Goal: Task Accomplishment & Management: Complete application form

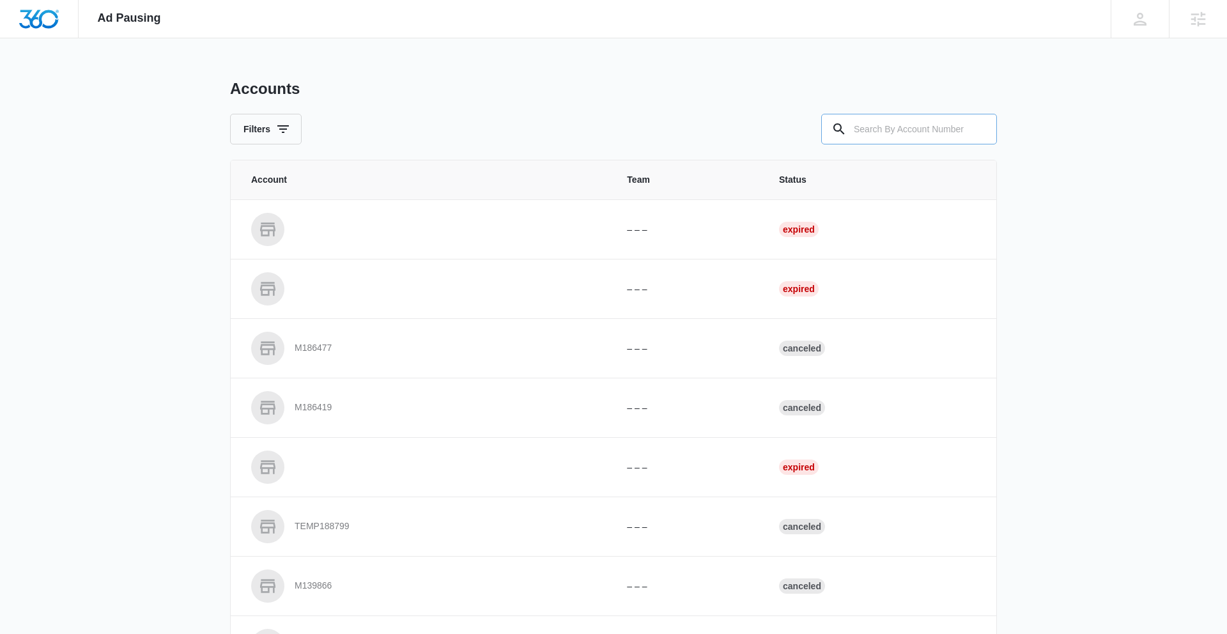
click at [906, 122] on input "text" at bounding box center [909, 129] width 176 height 31
paste input "M324565"
type input "M324565"
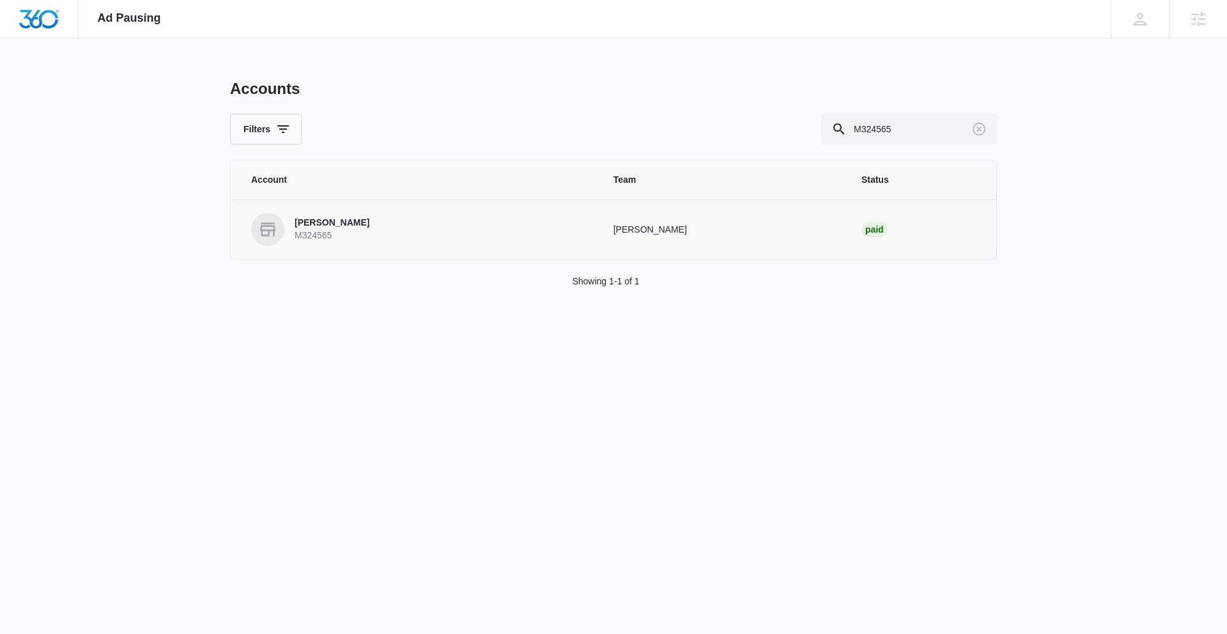
click at [323, 224] on p "[PERSON_NAME]" at bounding box center [332, 223] width 75 height 13
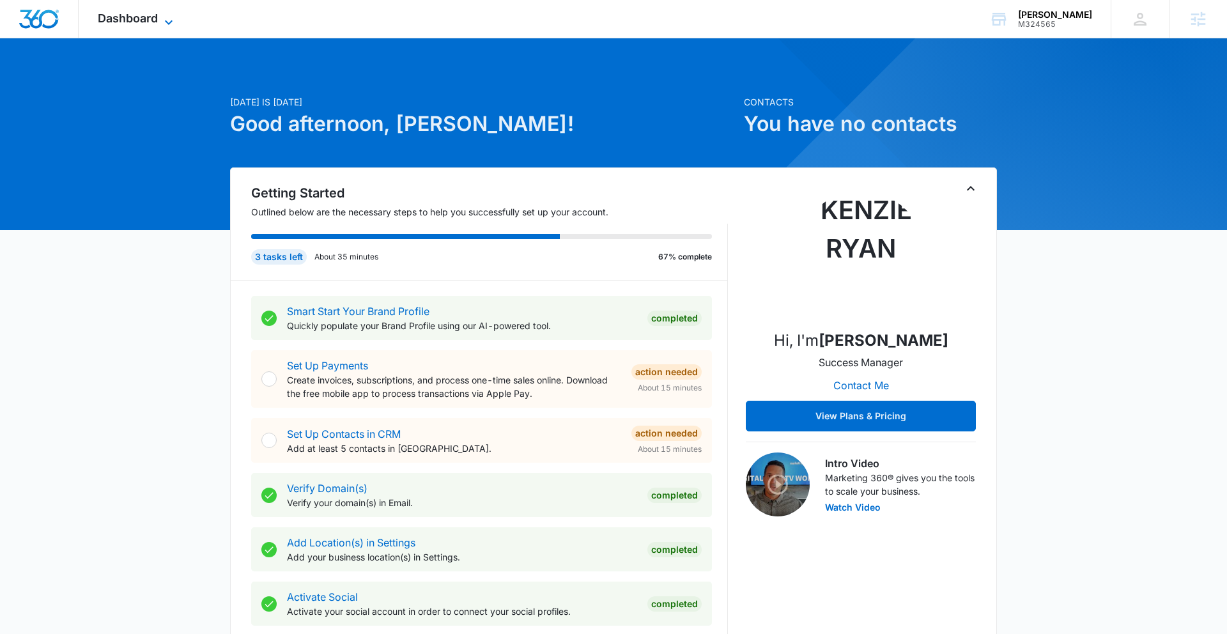
click at [132, 15] on span "Dashboard" at bounding box center [128, 18] width 60 height 13
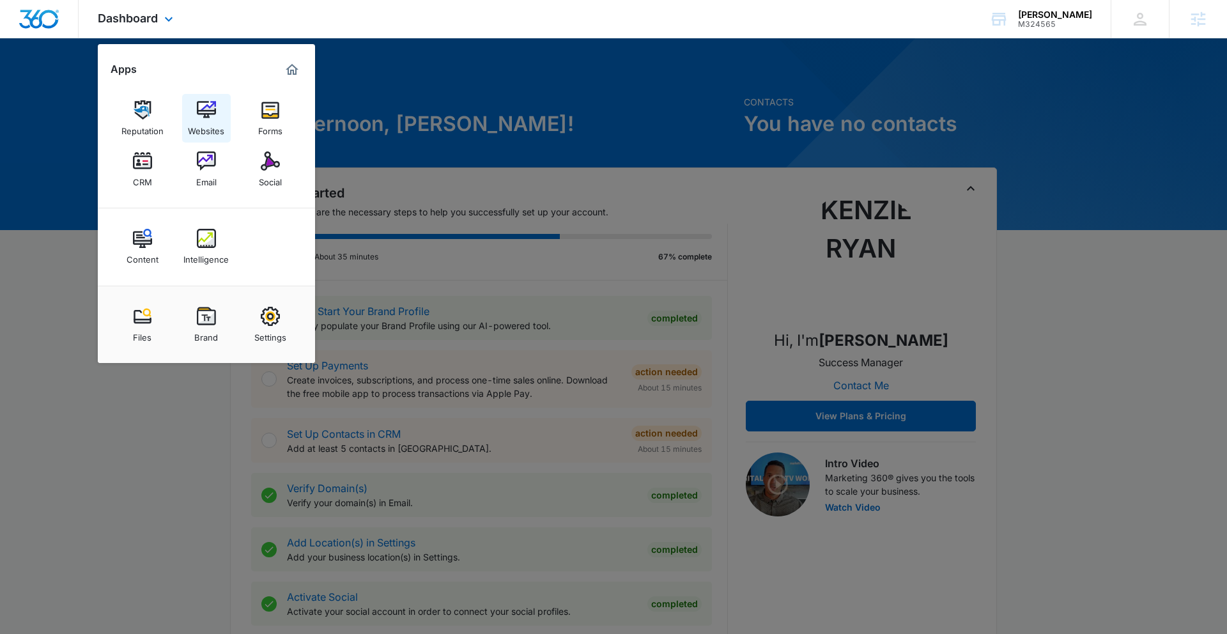
click at [215, 119] on img at bounding box center [206, 109] width 19 height 19
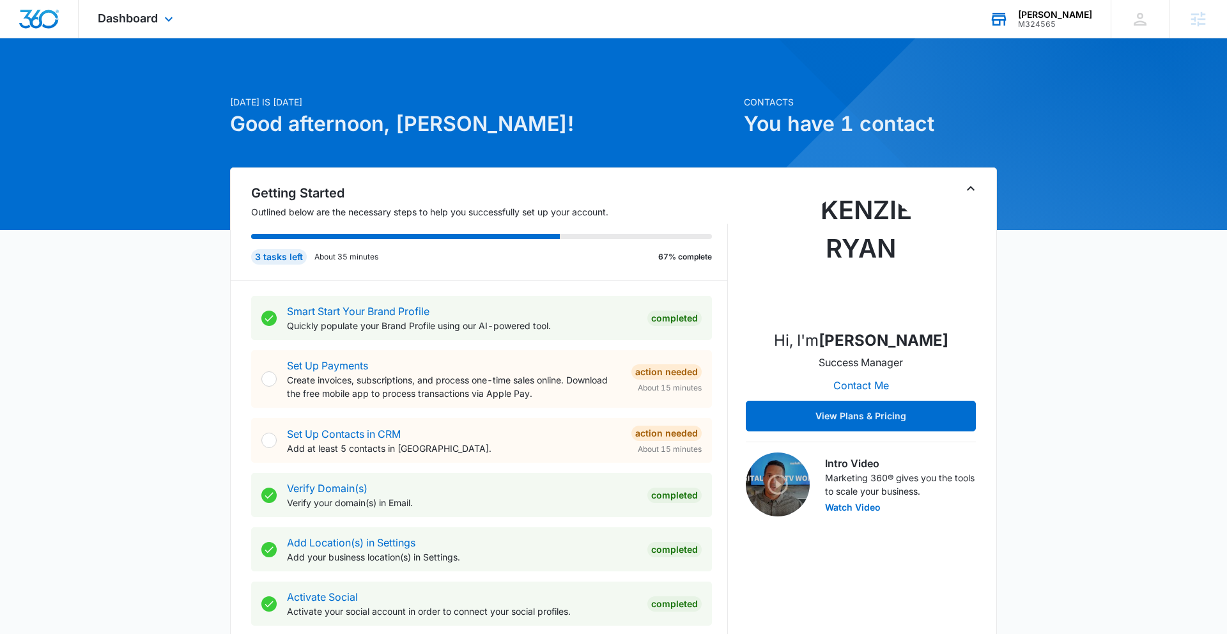
click at [1064, 18] on div "[PERSON_NAME]" at bounding box center [1055, 15] width 74 height 10
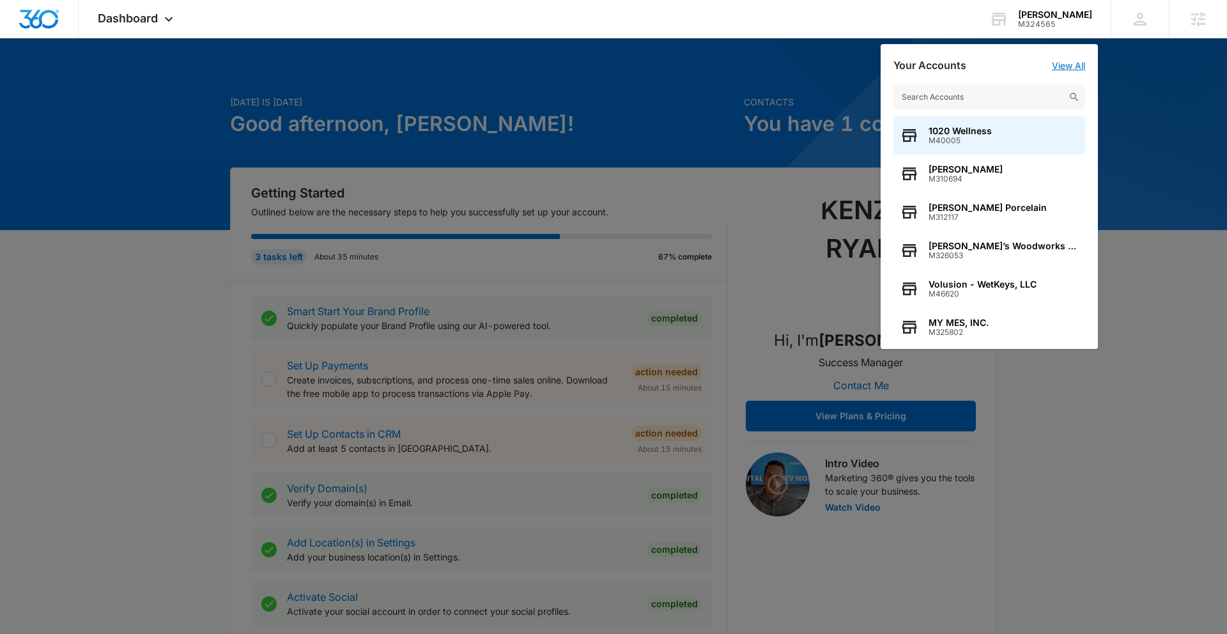
click at [1071, 66] on link "View All" at bounding box center [1068, 65] width 33 height 11
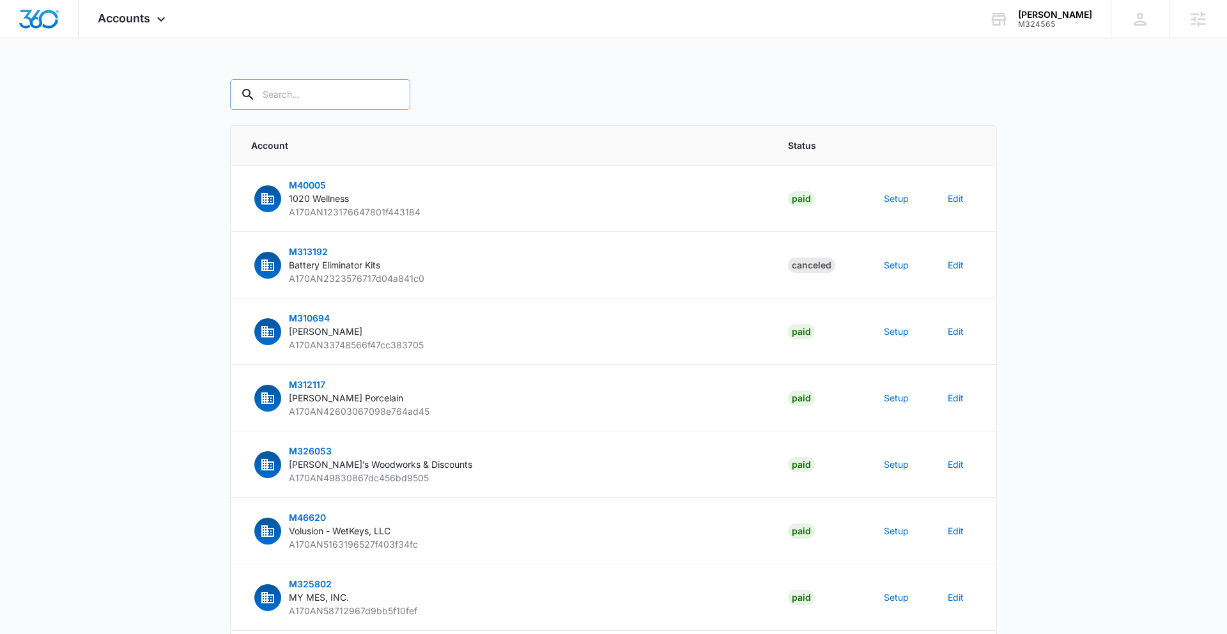
click at [293, 94] on input "text" at bounding box center [320, 94] width 180 height 31
paste input "M324565 - [PERSON_NAME]"
type input "M324565 - [PERSON_NAME]"
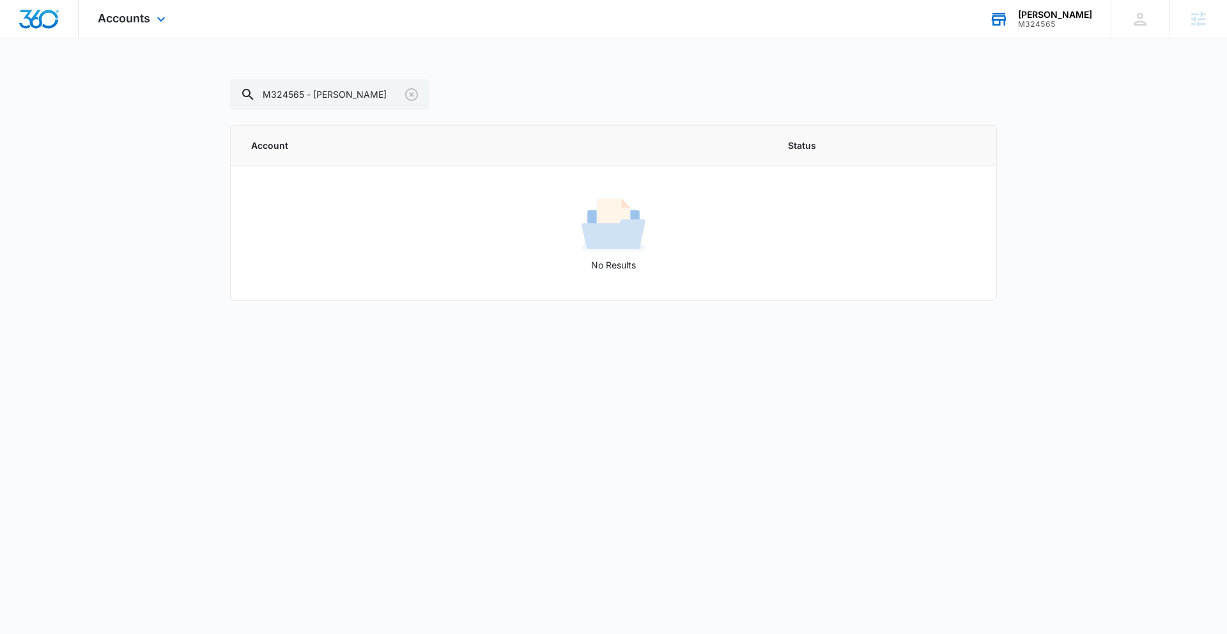
click at [1069, 20] on div "M324565" at bounding box center [1055, 24] width 74 height 9
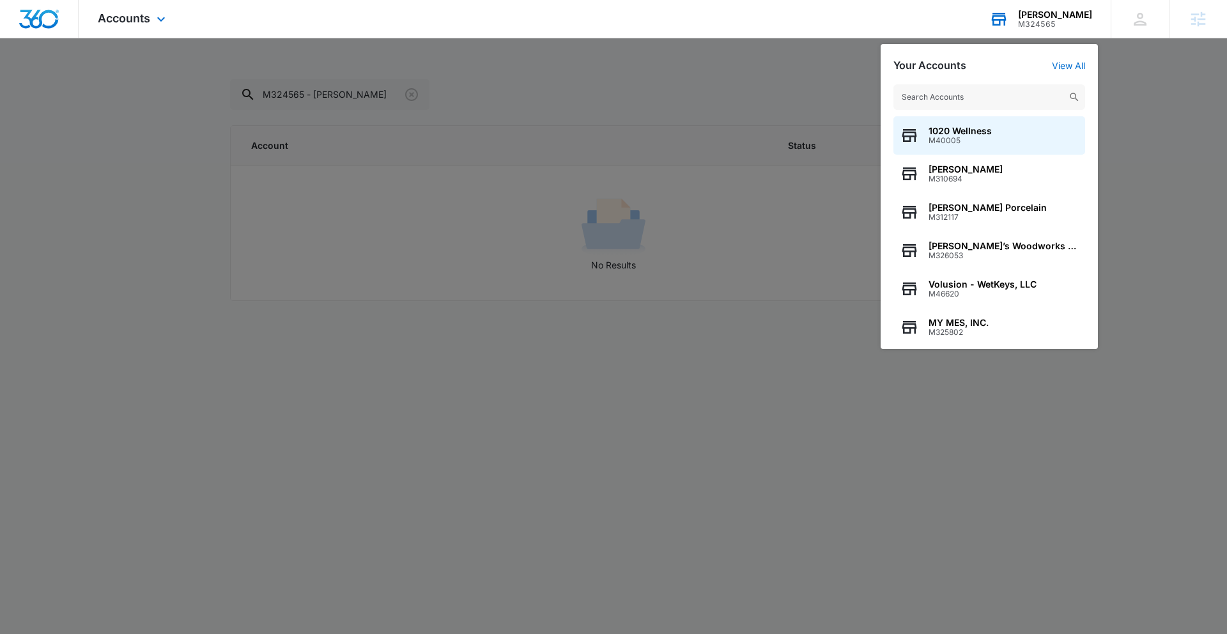
click at [975, 96] on input "text" at bounding box center [990, 97] width 192 height 26
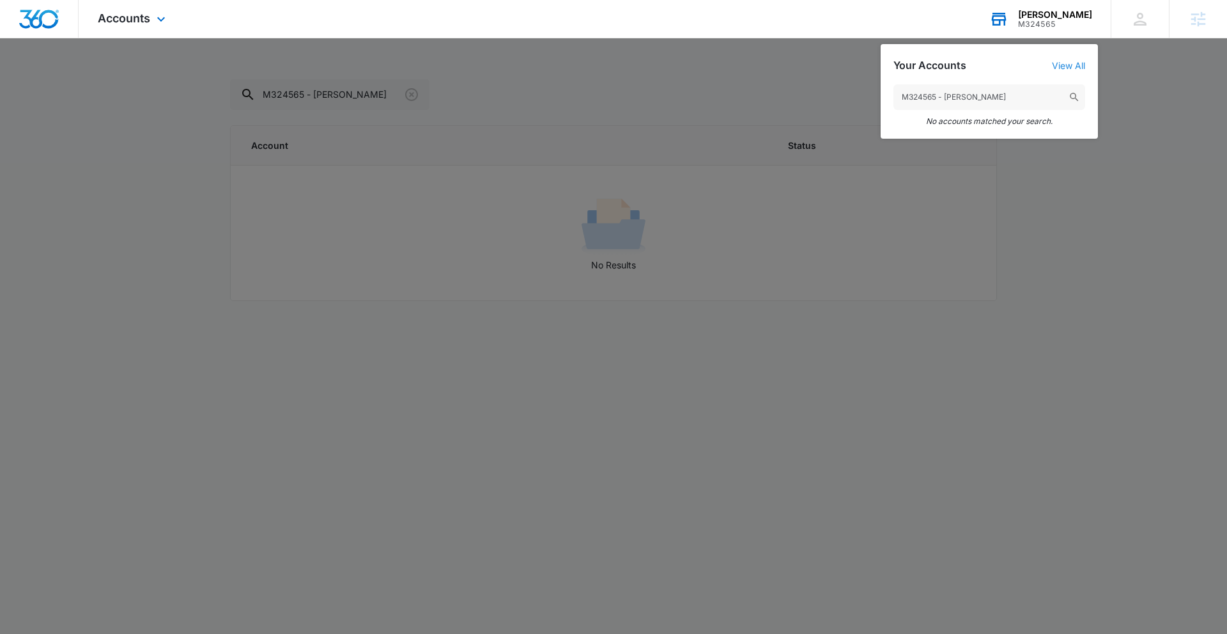
type input "M324565 - [PERSON_NAME]"
click at [1071, 60] on link "View All" at bounding box center [1068, 65] width 33 height 11
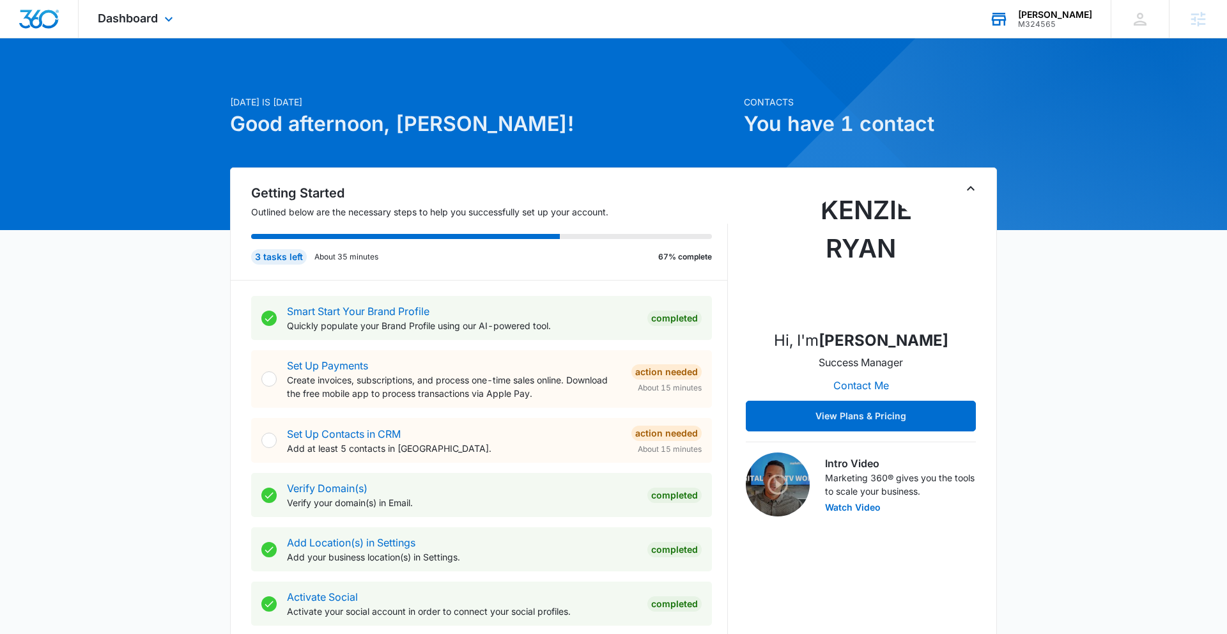
click at [1058, 24] on div "M324565" at bounding box center [1055, 24] width 74 height 9
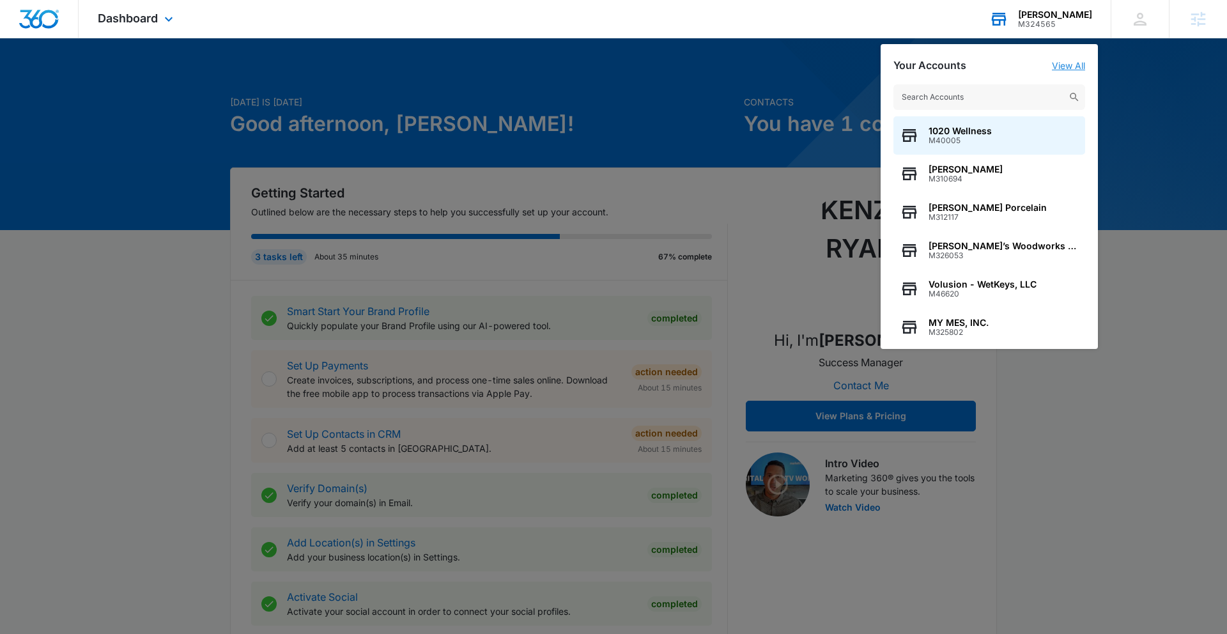
click at [1069, 68] on link "View All" at bounding box center [1068, 65] width 33 height 11
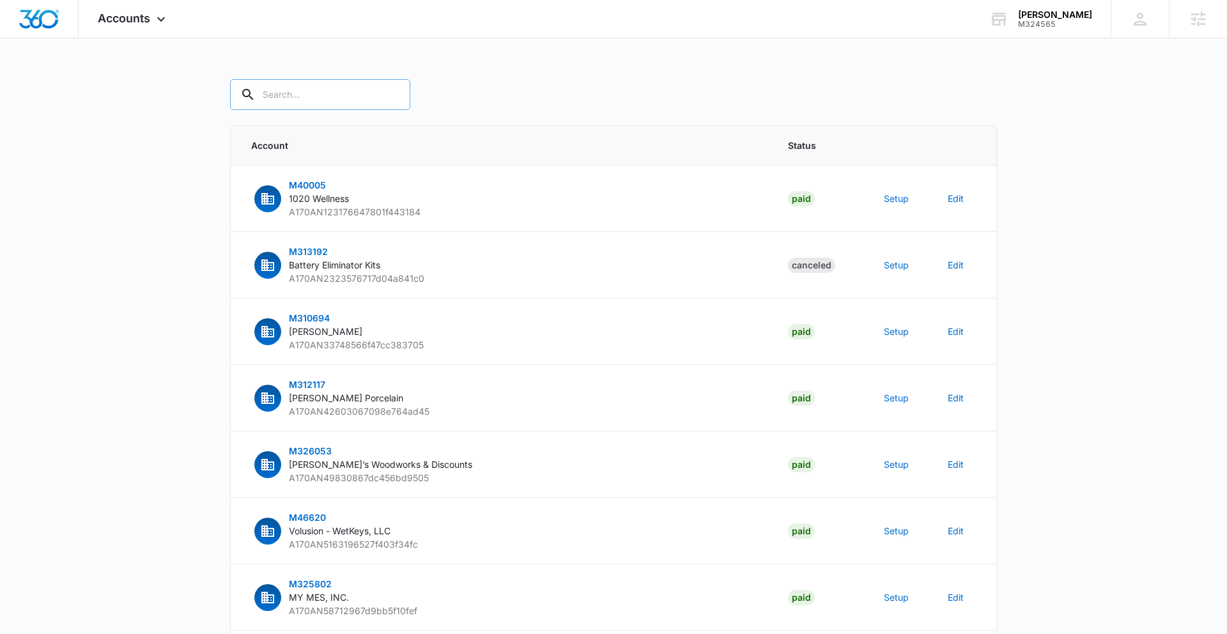
click at [260, 85] on input "text" at bounding box center [320, 94] width 180 height 31
paste input "M324565 - [PERSON_NAME]"
drag, startPoint x: 304, startPoint y: 95, endPoint x: 367, endPoint y: 101, distance: 63.5
click at [367, 101] on input "M324565 - [PERSON_NAME]" at bounding box center [329, 94] width 199 height 31
type input "M324565"
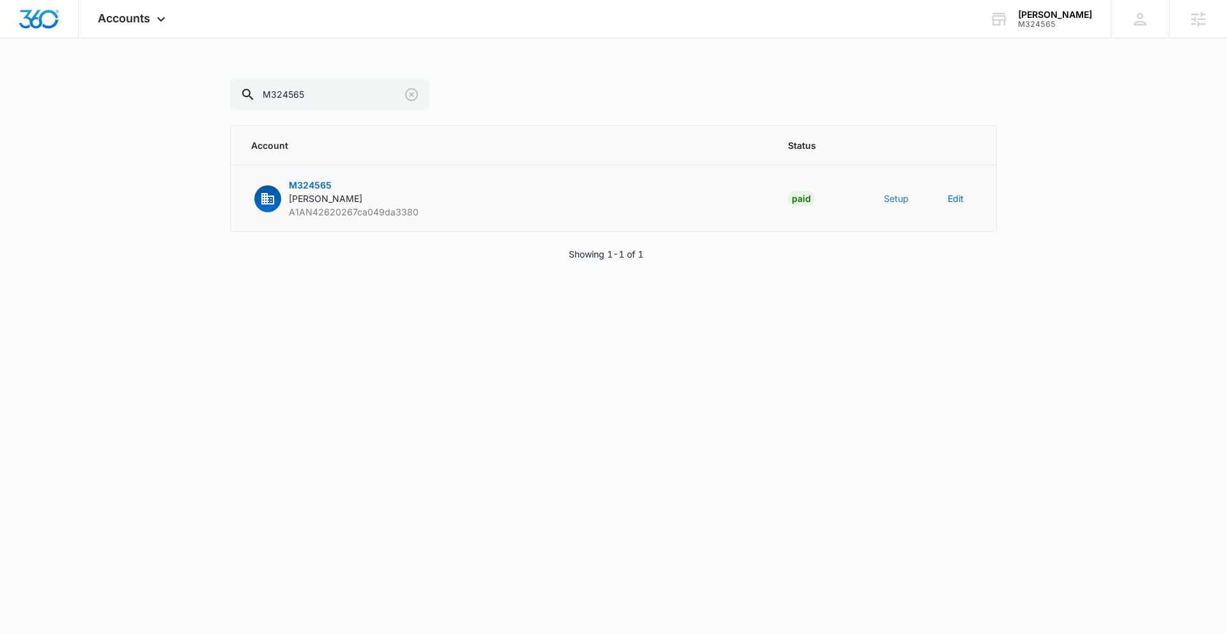
click at [893, 200] on button "Setup" at bounding box center [896, 198] width 25 height 13
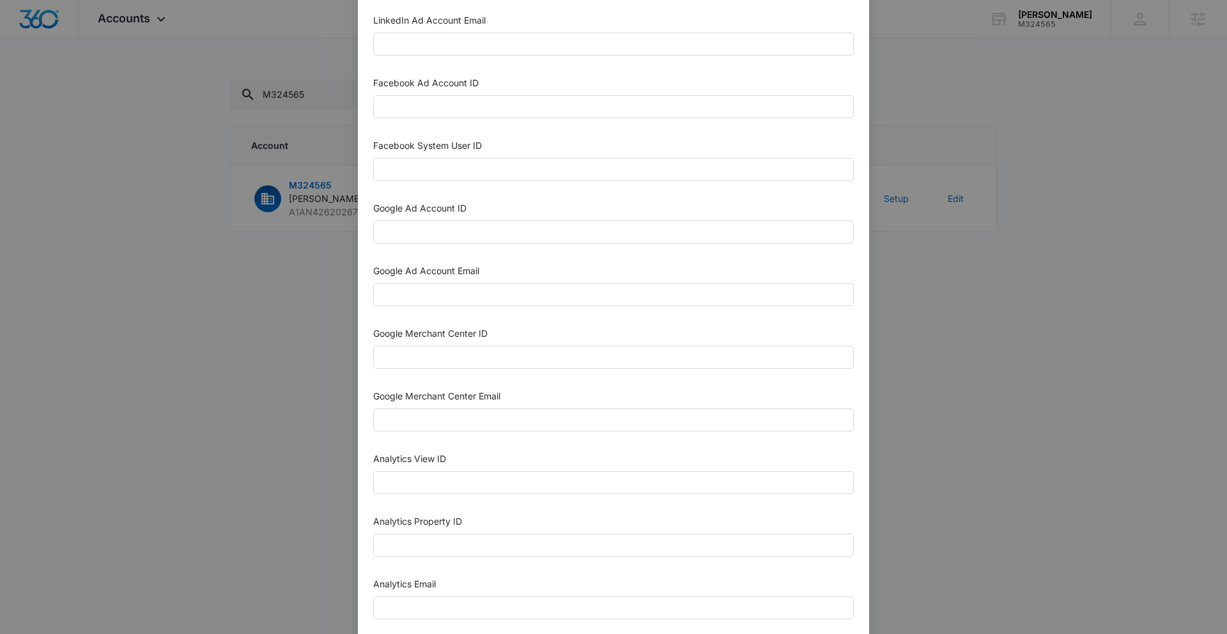
scroll to position [506, 0]
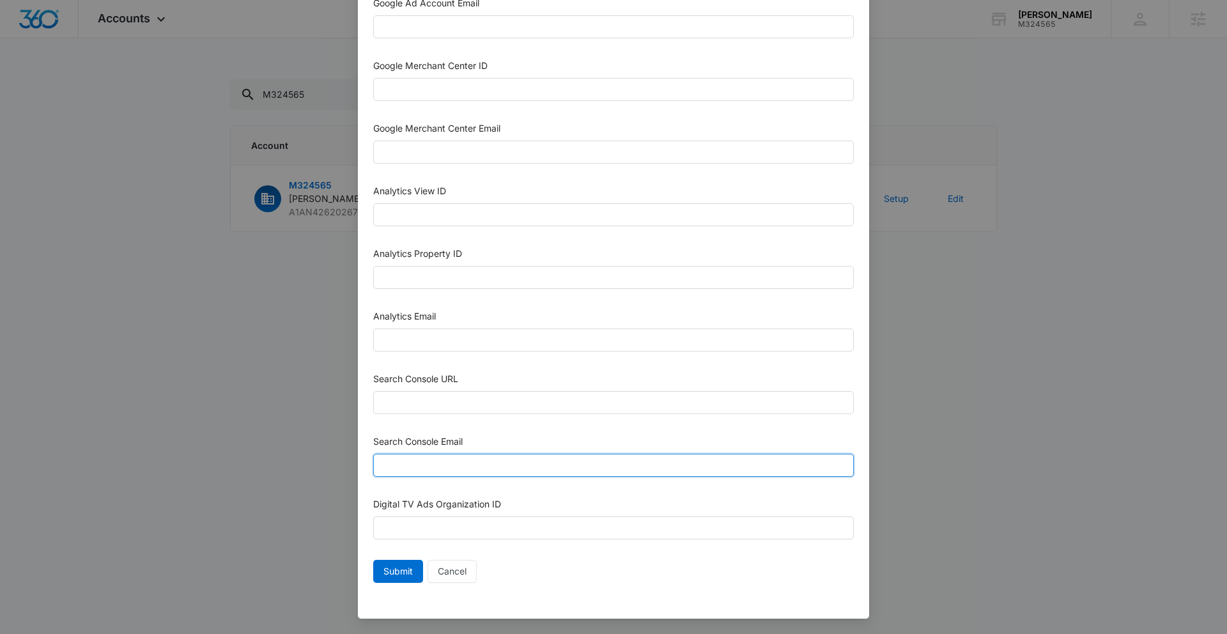
click at [428, 464] on input "Search Console Email" at bounding box center [613, 465] width 481 height 23
paste input "[EMAIL_ADDRESS][DOMAIN_NAME]"
type input "[EMAIL_ADDRESS][DOMAIN_NAME]"
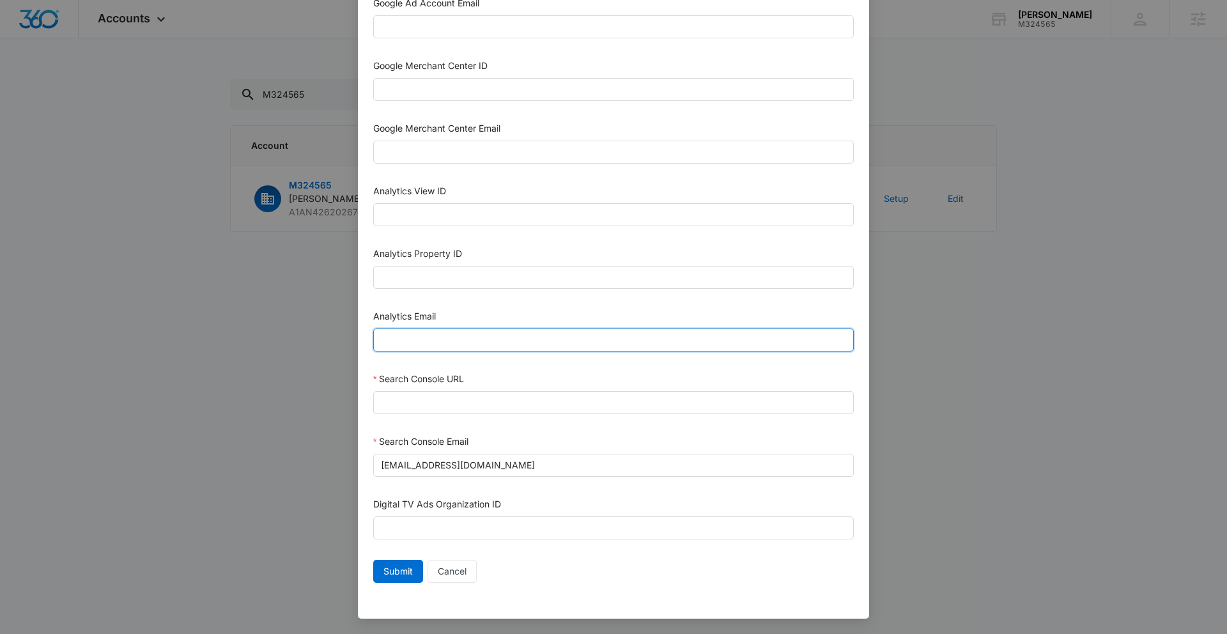
click at [428, 341] on input "Analytics Email" at bounding box center [613, 340] width 481 height 23
paste input "[EMAIL_ADDRESS][DOMAIN_NAME]"
type input "[EMAIL_ADDRESS][DOMAIN_NAME]"
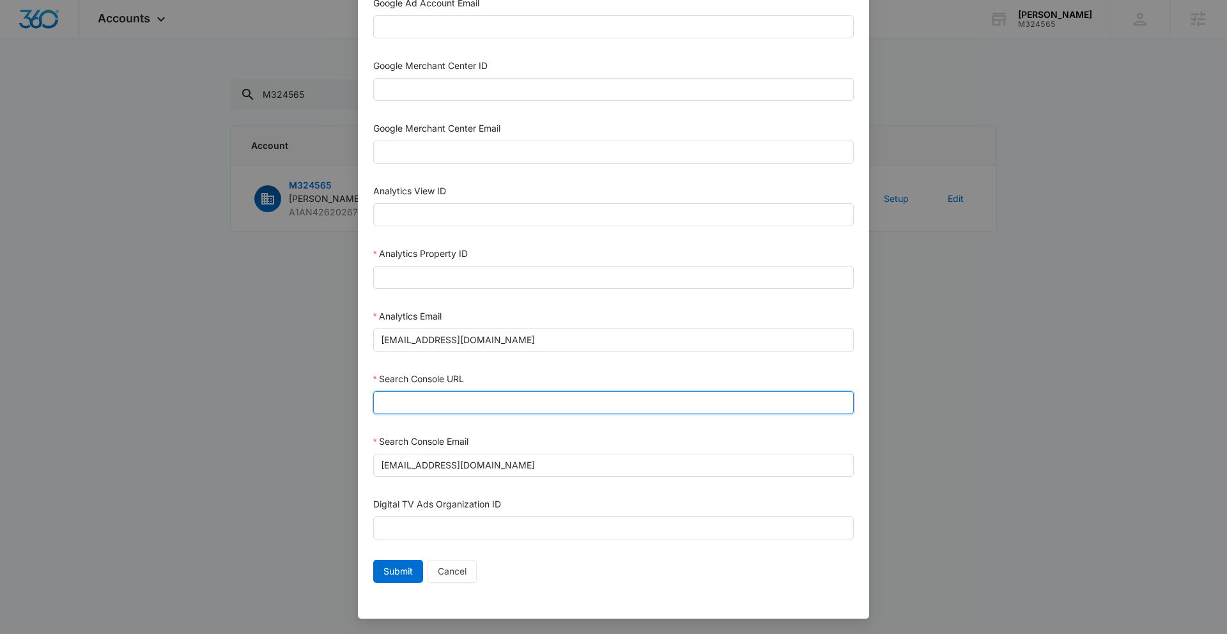
click at [437, 404] on input "Search Console URL" at bounding box center [613, 402] width 481 height 23
paste input "[URL][DOMAIN_NAME]"
type input "[URL][DOMAIN_NAME]"
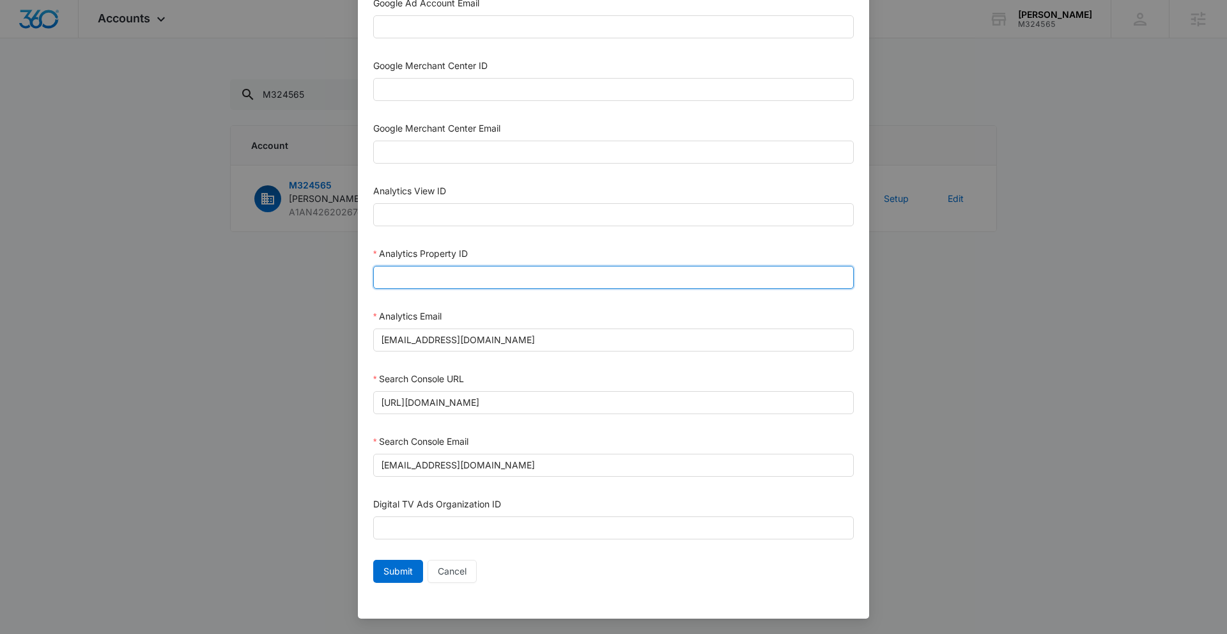
click at [423, 281] on input "Analytics Property ID" at bounding box center [613, 277] width 481 height 23
paste input "507624368"
type input "507624368"
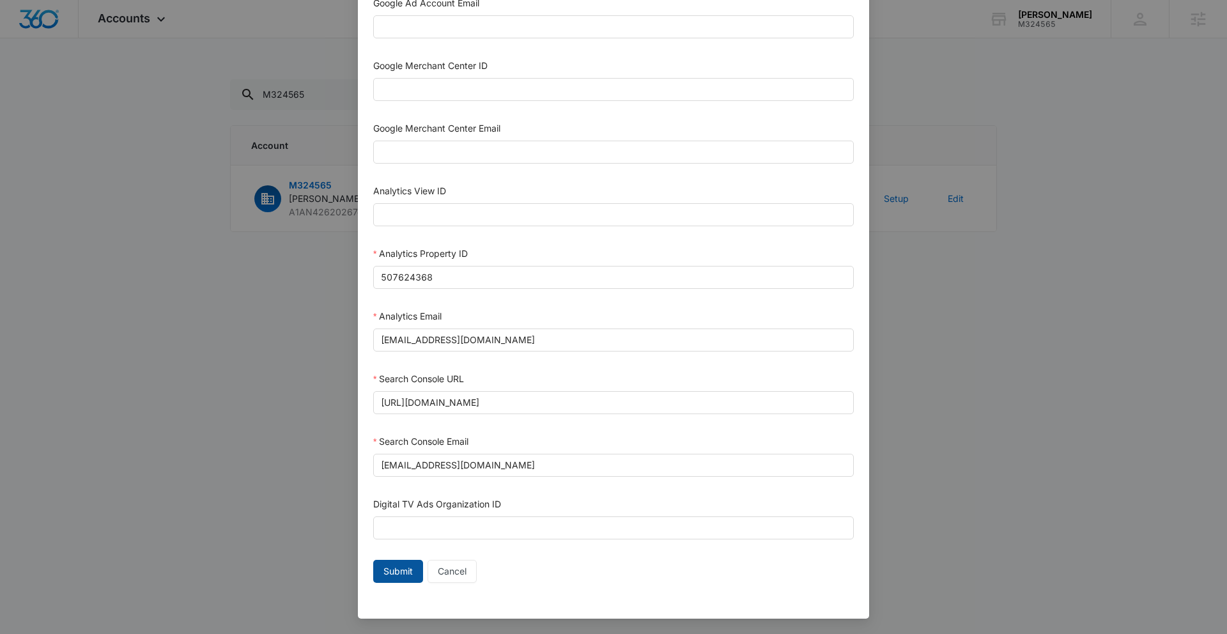
click at [409, 570] on span "Submit" at bounding box center [398, 571] width 29 height 14
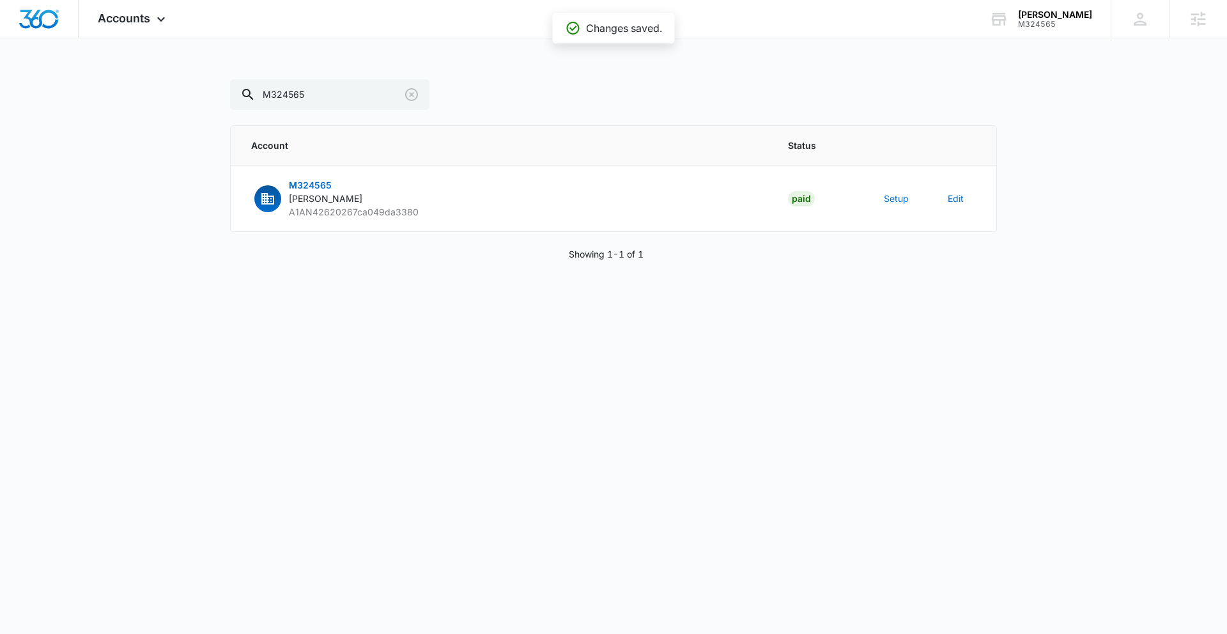
scroll to position [493, 0]
